Goal: Task Accomplishment & Management: Use online tool/utility

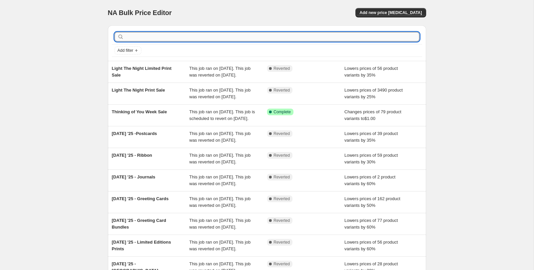
click at [196, 38] on input "text" at bounding box center [272, 36] width 294 height 9
type input "greeting c"
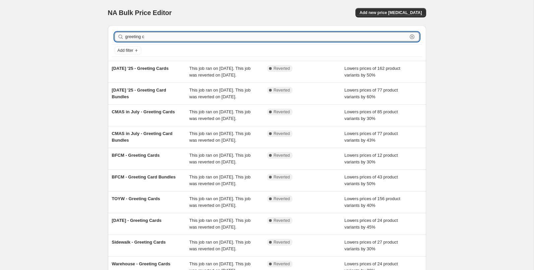
click at [178, 38] on input "greeting c" at bounding box center [266, 36] width 282 height 9
type input "greeting card bun"
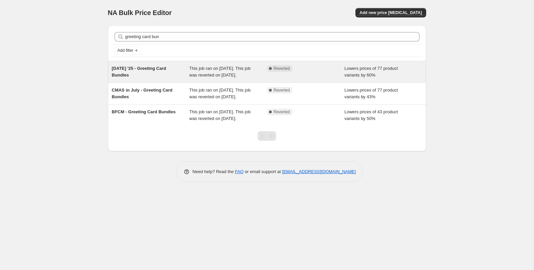
click at [197, 75] on span "This job ran on [DATE]. This job was reverted on [DATE]." at bounding box center [219, 72] width 61 height 12
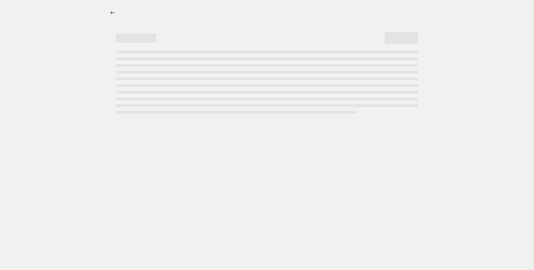
select select "percentage"
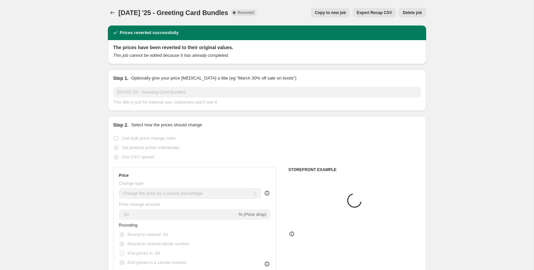
select select "vendor"
select select "collection"
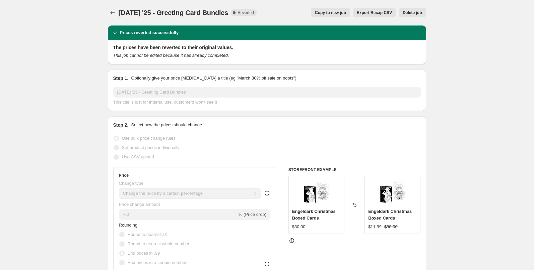
click at [323, 12] on span "Copy to new job" at bounding box center [330, 12] width 31 height 5
select select "percentage"
select select "vendor"
select select "collection"
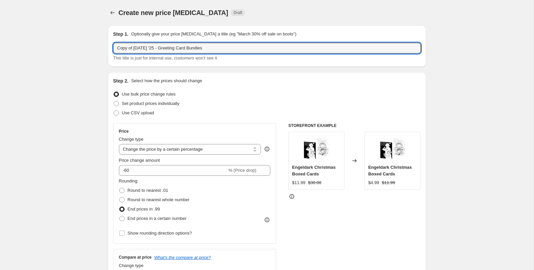
drag, startPoint x: 162, startPoint y: 48, endPoint x: 76, endPoint y: 44, distance: 86.4
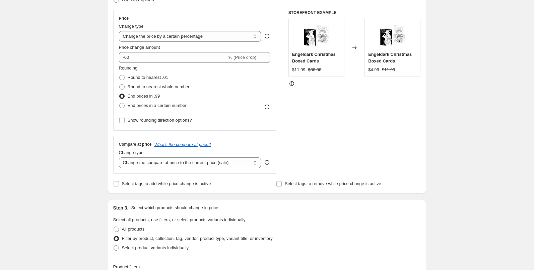
scroll to position [123, 0]
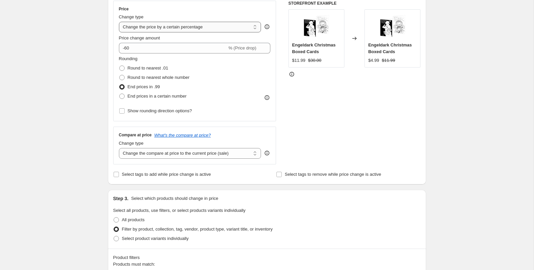
type input "TOYW - Greeting Card Bundles"
click at [167, 27] on select "Change the price to a certain amount Change the price by a certain amount Chang…" at bounding box center [190, 27] width 142 height 11
select select "to"
click at [119, 22] on select "Change the price to a certain amount Change the price by a certain amount Chang…" at bounding box center [190, 27] width 142 height 11
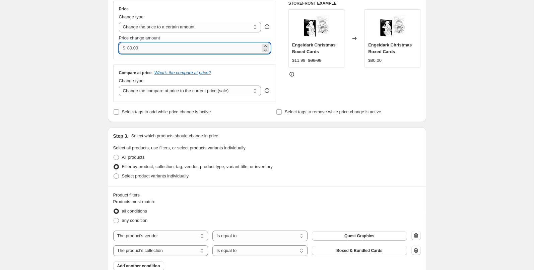
click at [158, 50] on input "80.00" at bounding box center [193, 48] width 133 height 11
type input "6.00"
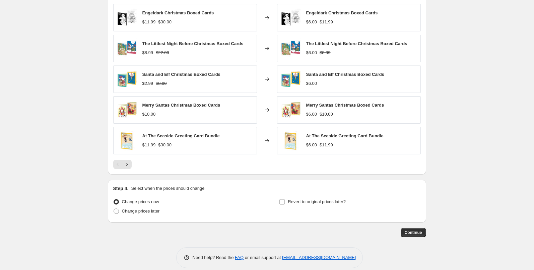
scroll to position [426, 0]
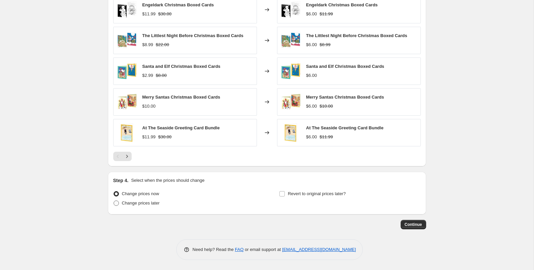
click at [149, 202] on span "Change prices later" at bounding box center [141, 203] width 38 height 5
click at [114, 201] on input "Change prices later" at bounding box center [113, 201] width 0 height 0
radio input "true"
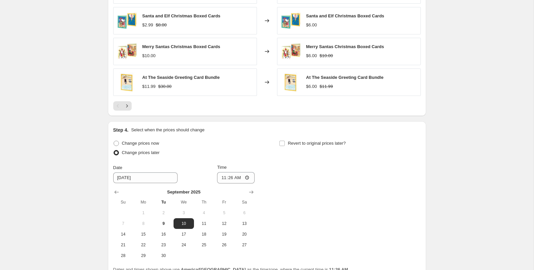
scroll to position [502, 0]
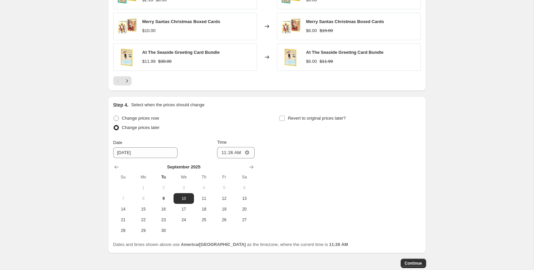
drag, startPoint x: 223, startPoint y: 197, endPoint x: 231, endPoint y: 165, distance: 33.6
click at [223, 197] on span "12" at bounding box center [224, 198] width 15 height 5
type input "9/12/2025"
click at [223, 154] on input "11:26" at bounding box center [235, 152] width 37 height 11
type input "00:00"
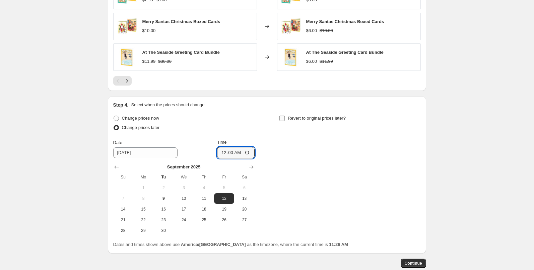
click at [307, 118] on span "Revert to original prices later?" at bounding box center [317, 118] width 58 height 5
click at [284, 118] on input "Revert to original prices later?" at bounding box center [281, 118] width 5 height 5
checkbox input "true"
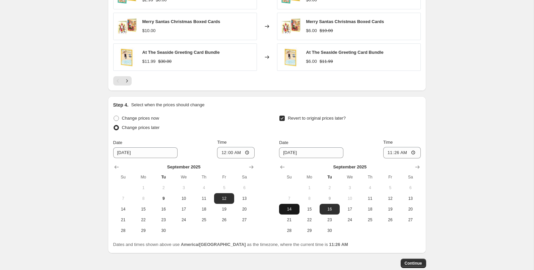
click at [289, 209] on span "14" at bounding box center [288, 209] width 15 height 5
type input "9/14/2025"
click at [393, 151] on input "11:26" at bounding box center [401, 152] width 37 height 11
type input "23:59"
click at [411, 259] on button "Continue" at bounding box center [412, 263] width 25 height 9
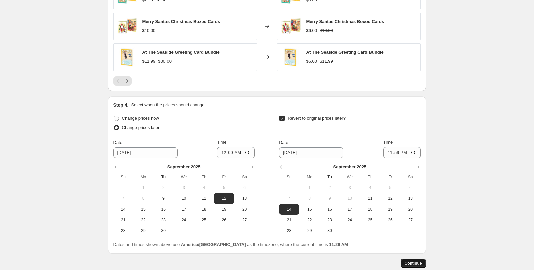
scroll to position [0, 0]
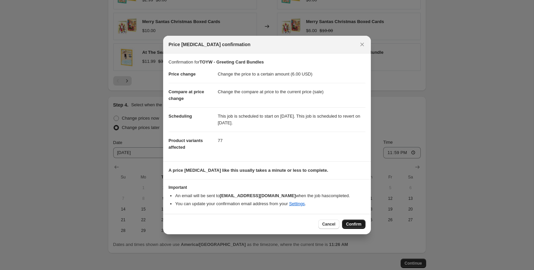
click at [355, 227] on span "Confirm" at bounding box center [353, 224] width 15 height 5
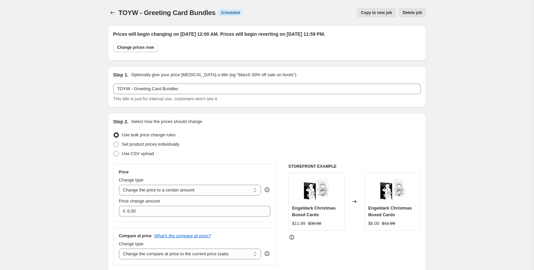
scroll to position [0, 0]
